Goal: Find specific page/section: Find specific page/section

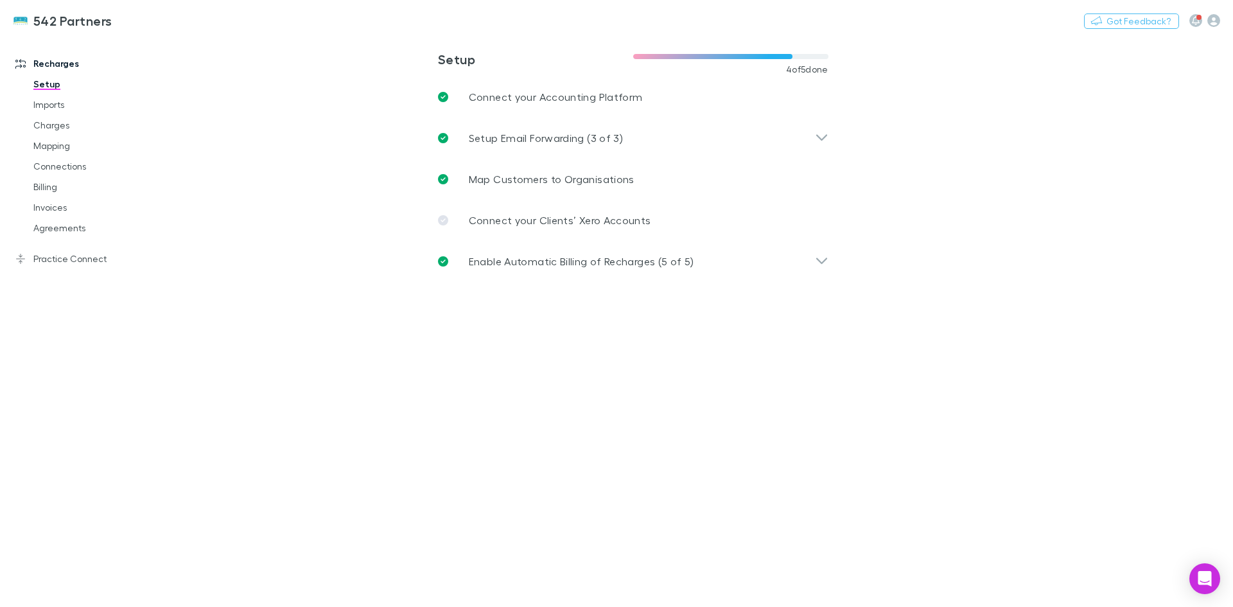
click at [56, 230] on link "Agreements" at bounding box center [97, 228] width 153 height 21
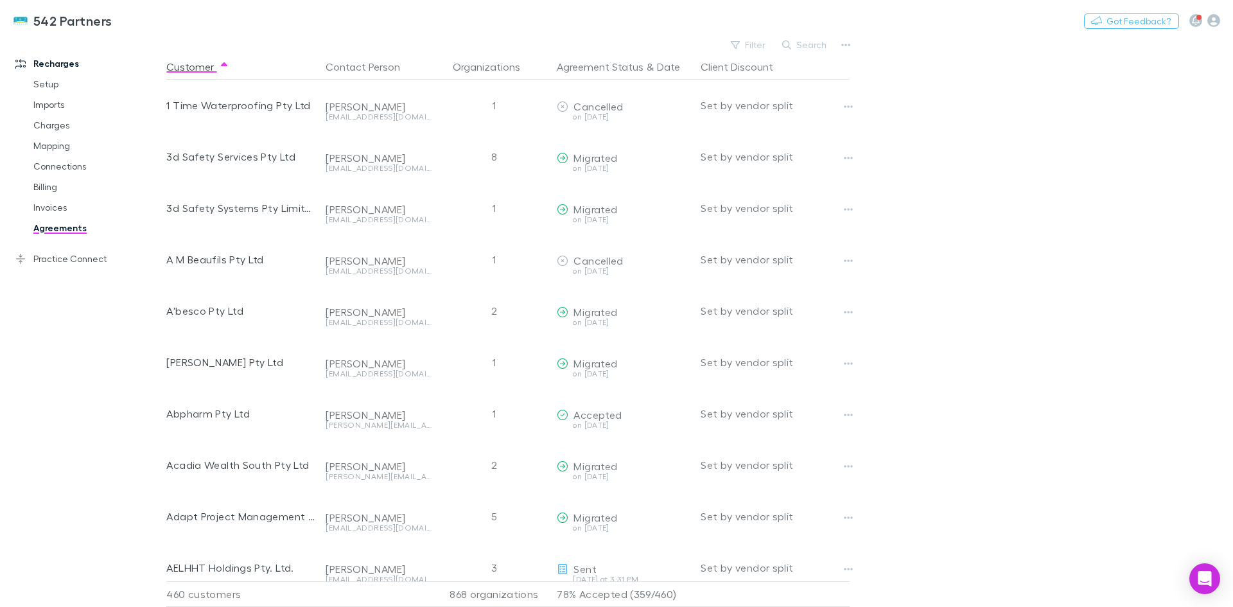
click at [58, 207] on link "Invoices" at bounding box center [97, 207] width 153 height 21
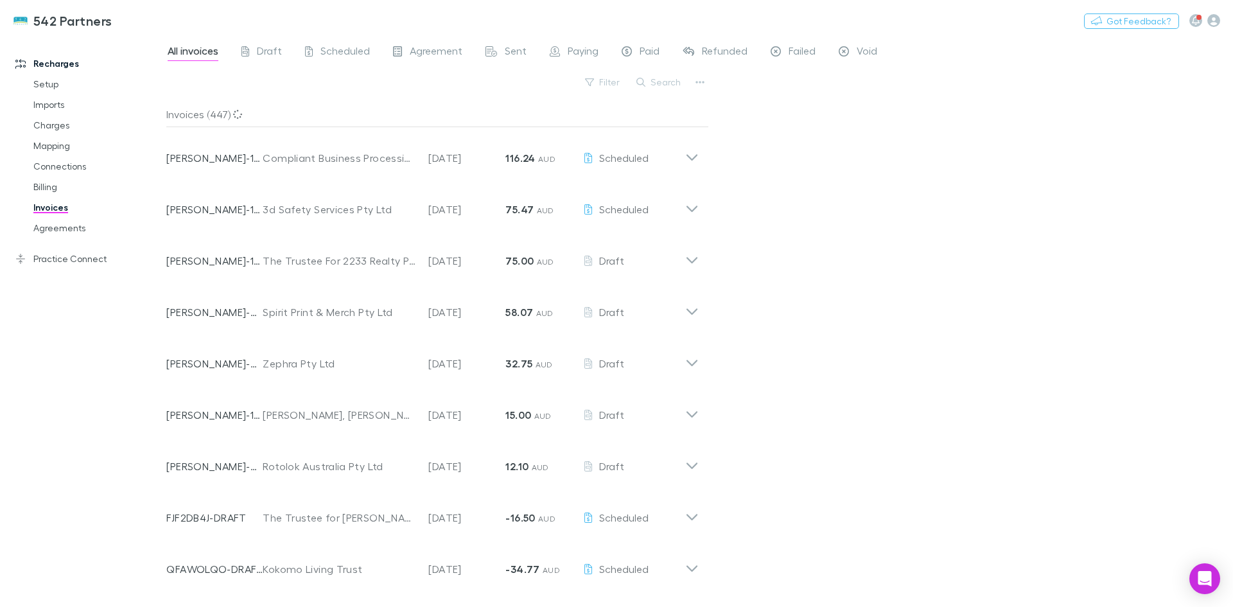
click at [655, 84] on button "Search" at bounding box center [659, 82] width 58 height 15
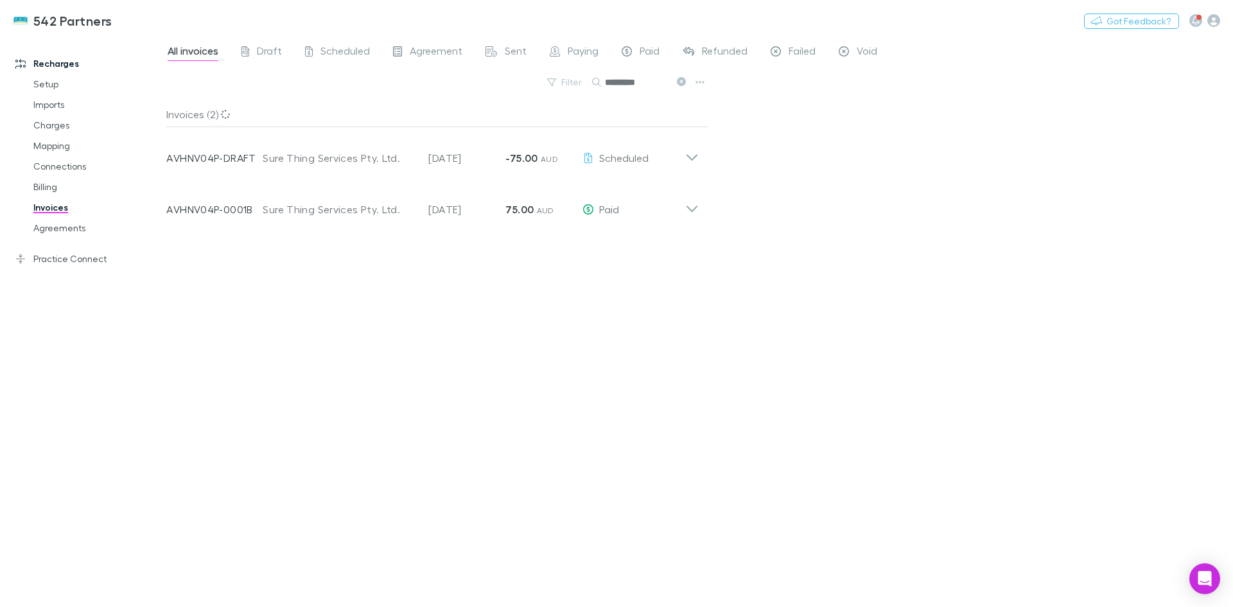
type input "*********"
click at [690, 207] on icon at bounding box center [691, 204] width 13 height 26
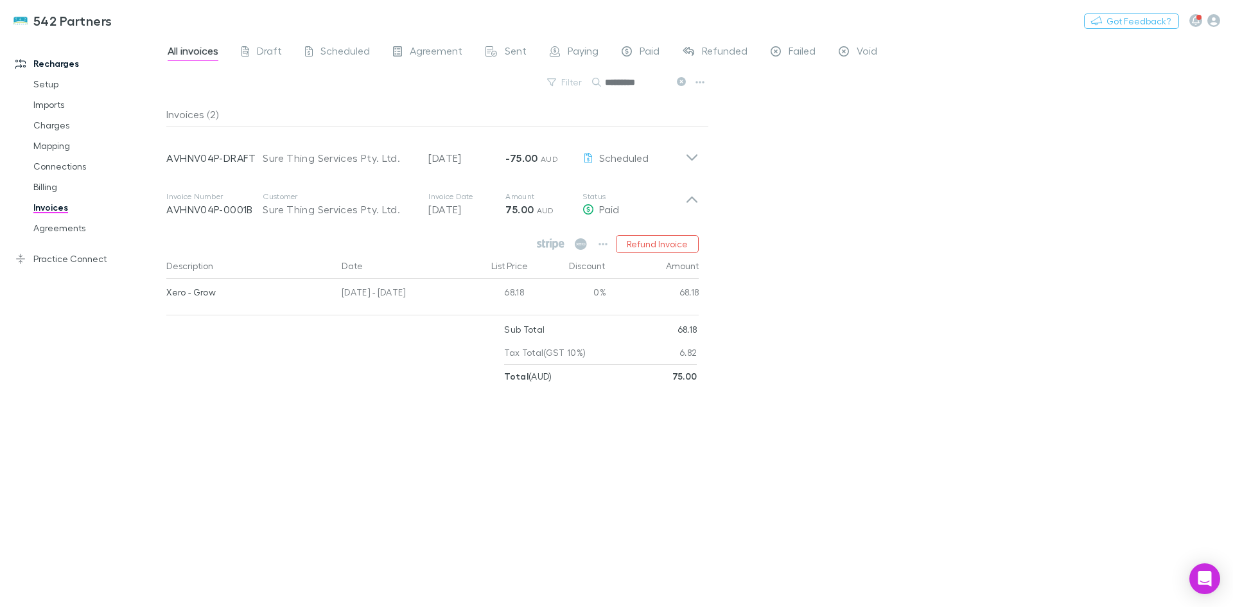
click at [691, 208] on icon at bounding box center [691, 204] width 13 height 26
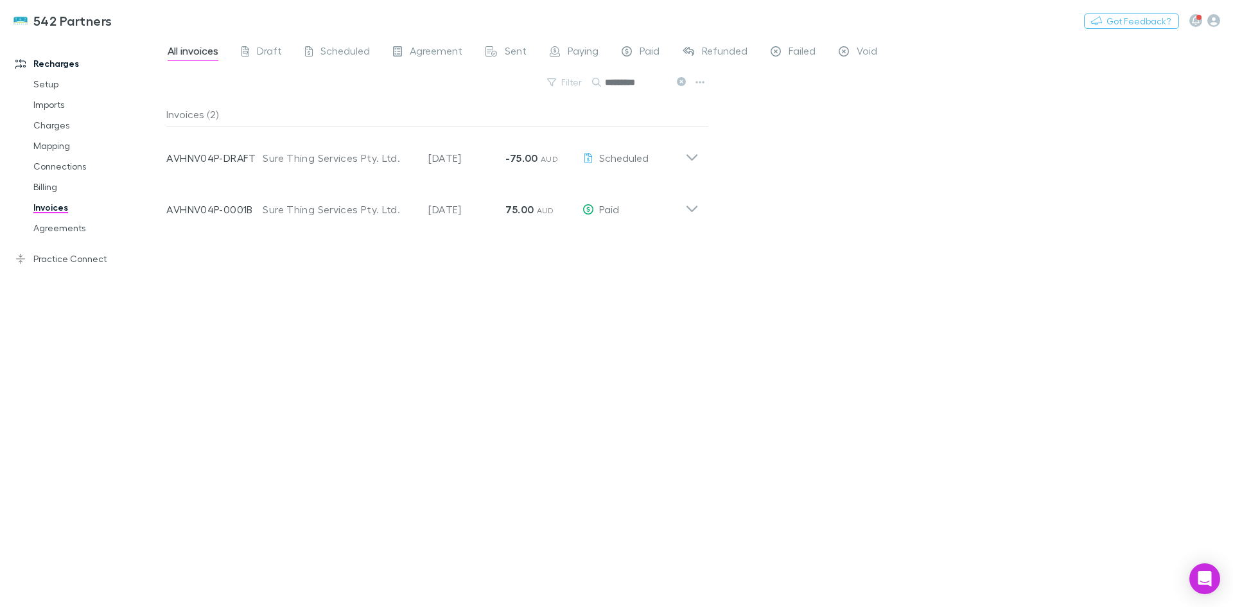
click at [687, 208] on icon at bounding box center [691, 204] width 13 height 26
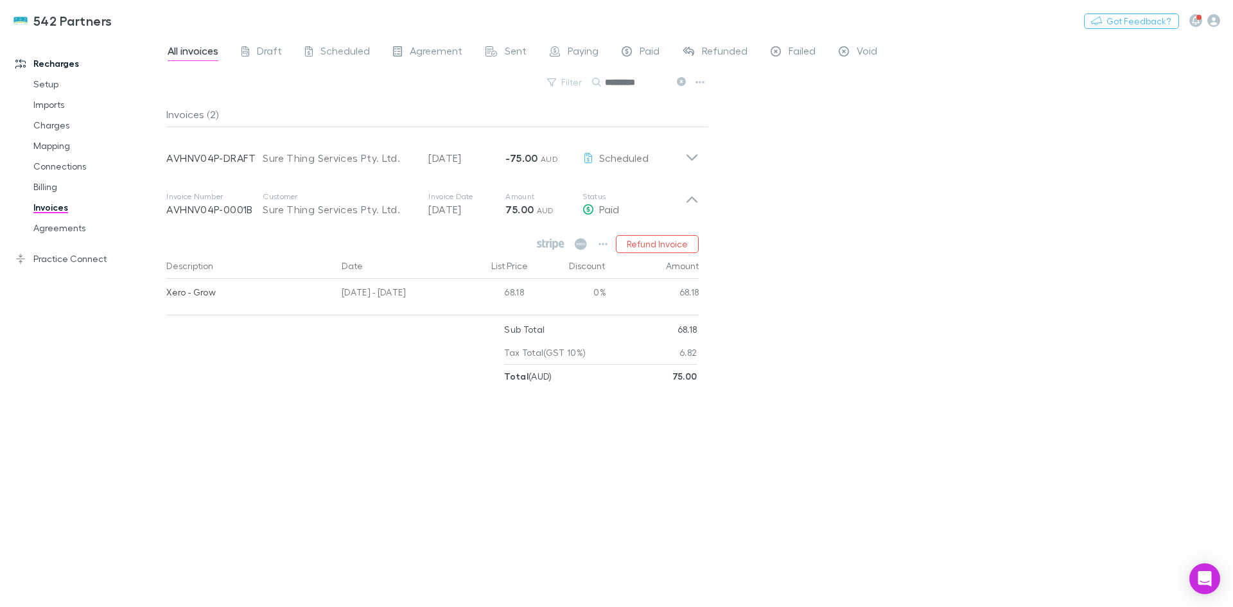
click at [689, 207] on icon at bounding box center [691, 204] width 13 height 26
